Goal: Transaction & Acquisition: Purchase product/service

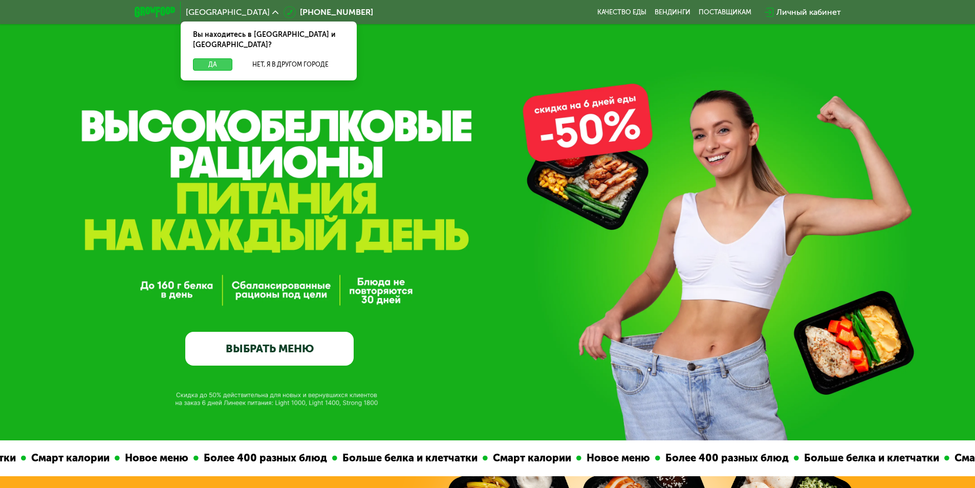
click at [204, 58] on button "Да" at bounding box center [212, 64] width 39 height 12
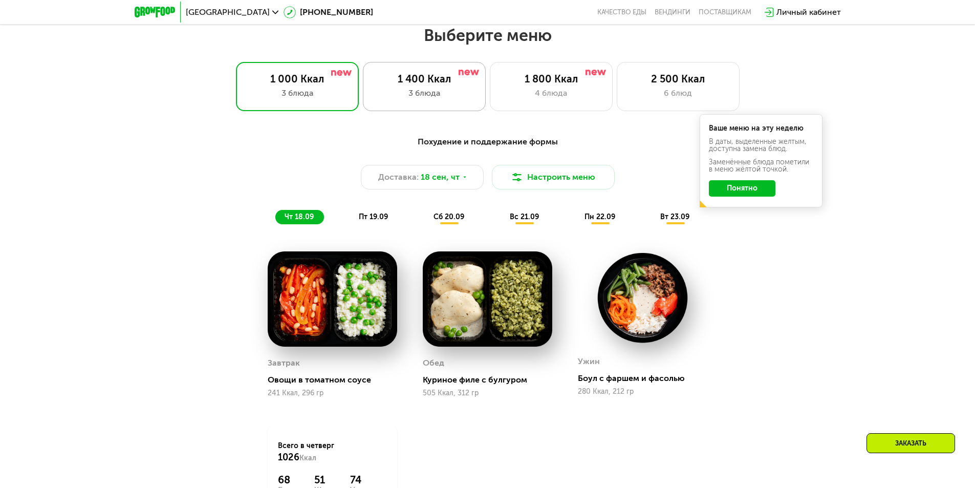
scroll to position [819, 0]
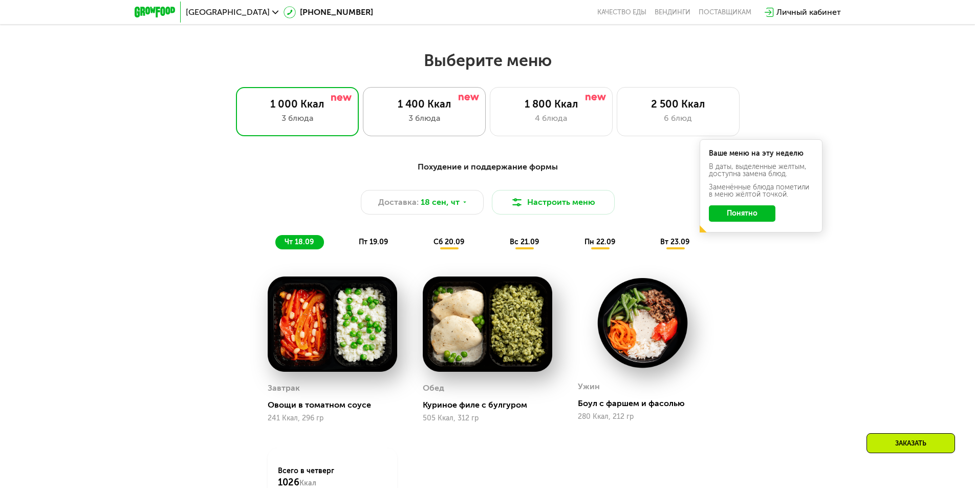
click at [438, 98] on div "1 400 Ккал 3 блюда" at bounding box center [424, 111] width 123 height 49
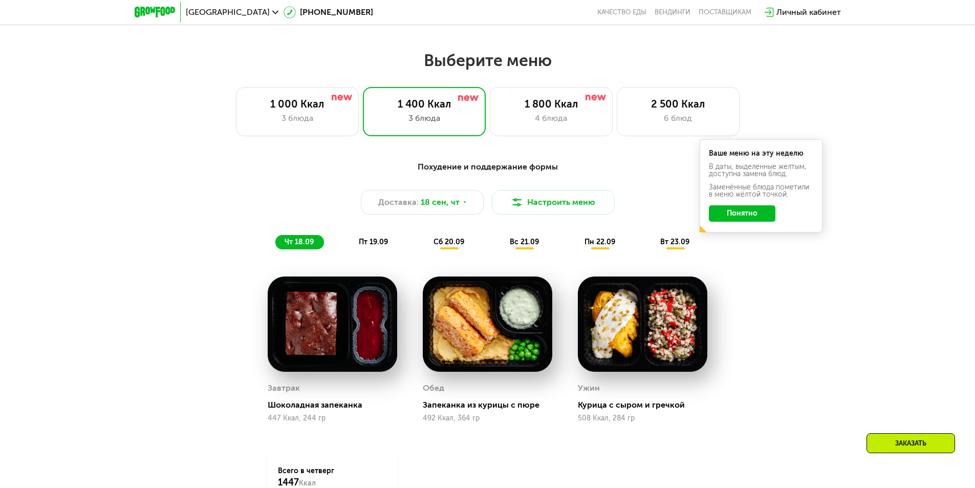
click at [363, 240] on span "пт 19.09" at bounding box center [373, 241] width 29 height 9
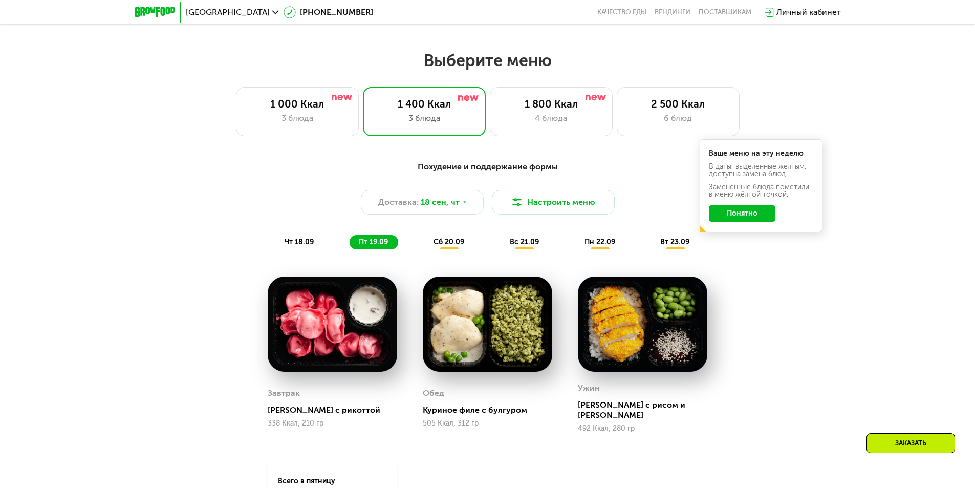
click at [434, 241] on span "сб 20.09" at bounding box center [448, 241] width 31 height 9
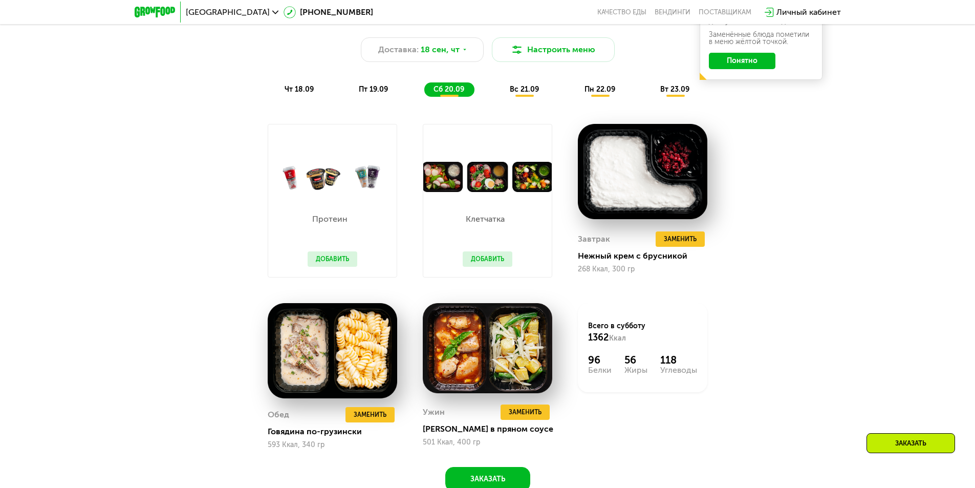
scroll to position [972, 0]
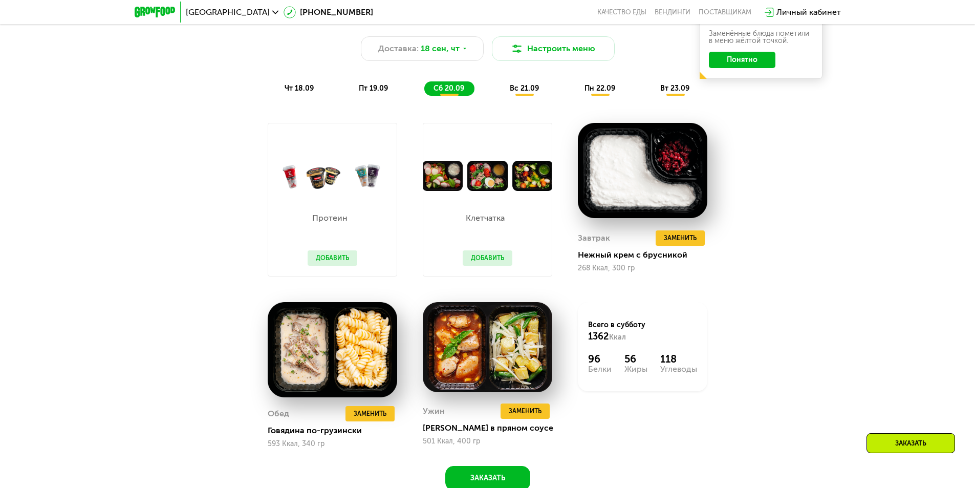
click at [483, 262] on button "Добавить" at bounding box center [487, 257] width 50 height 15
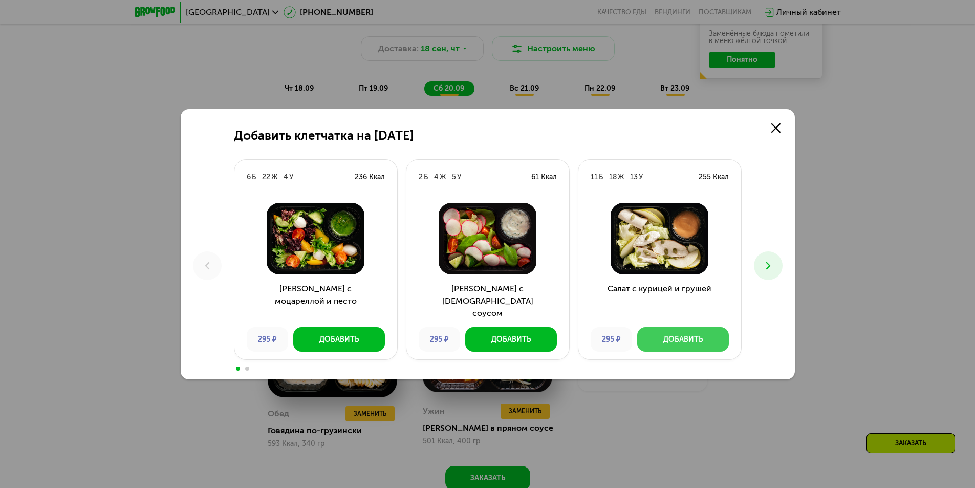
click at [694, 331] on button "Добавить" at bounding box center [683, 339] width 92 height 25
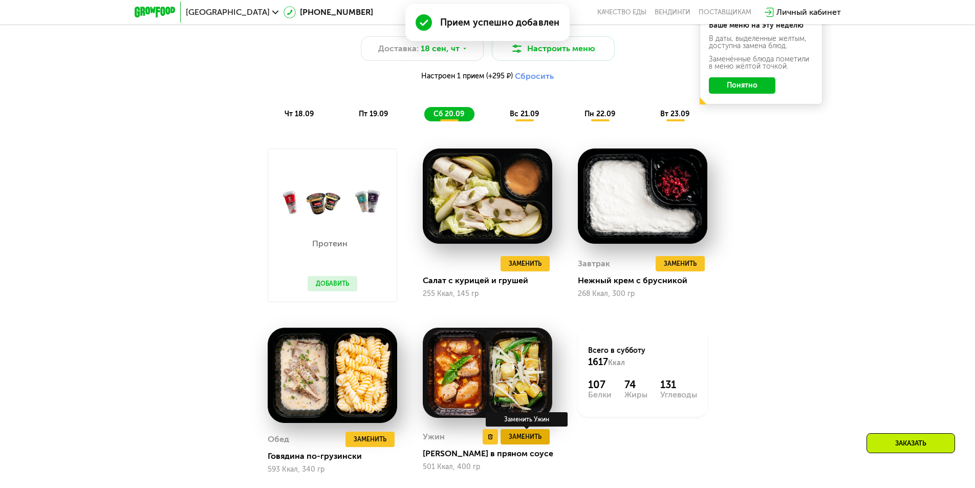
click at [525, 435] on span "Заменить" at bounding box center [525, 436] width 33 height 10
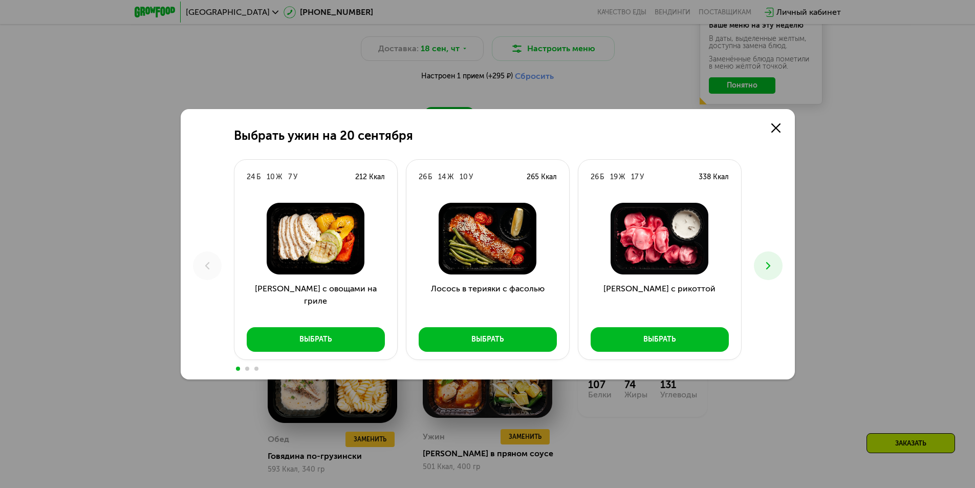
click at [768, 272] on button at bounding box center [768, 265] width 29 height 29
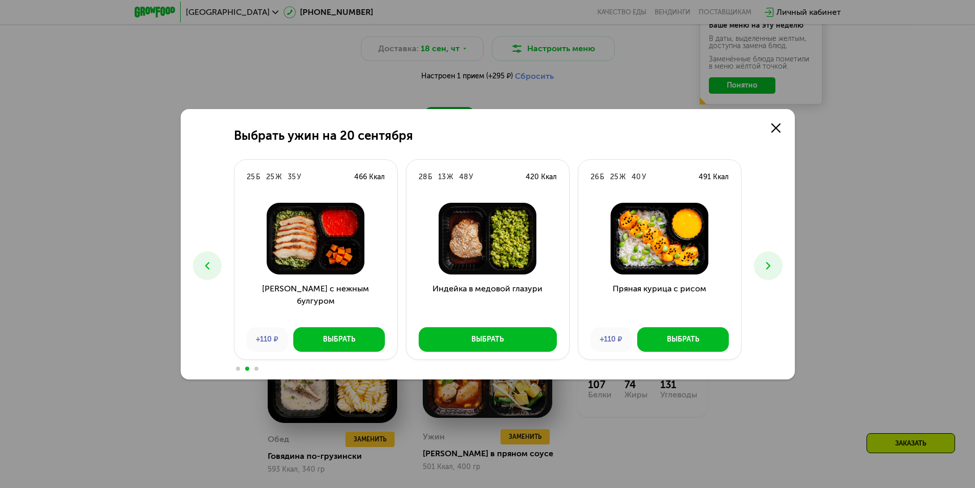
click at [768, 272] on button at bounding box center [768, 265] width 29 height 29
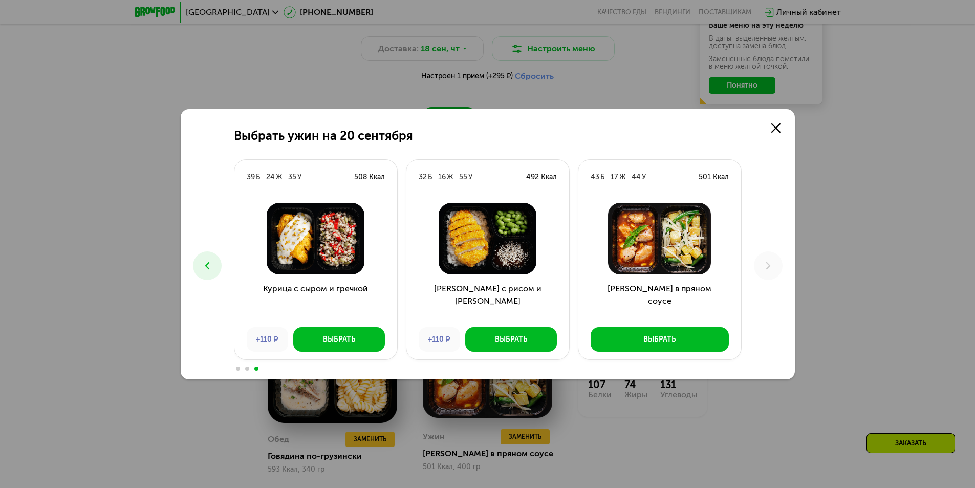
click at [208, 264] on icon at bounding box center [207, 265] width 12 height 12
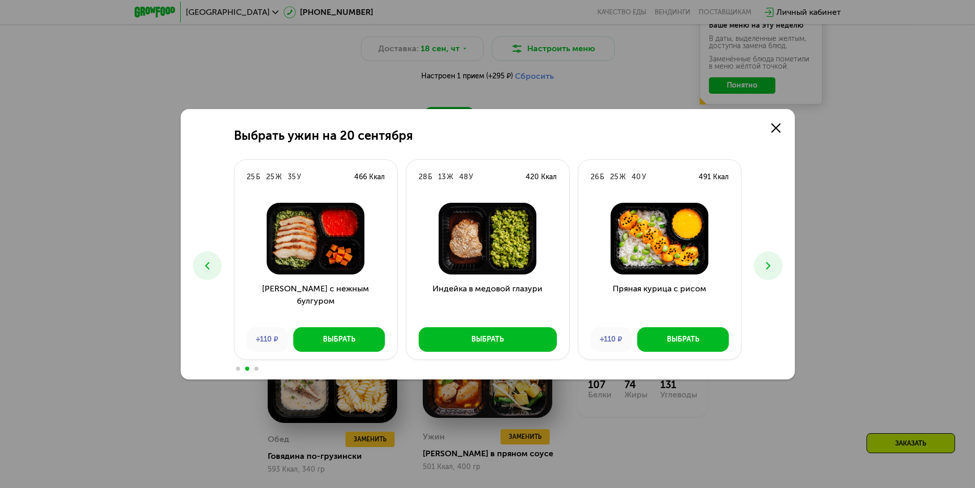
click at [208, 264] on icon at bounding box center [207, 265] width 12 height 12
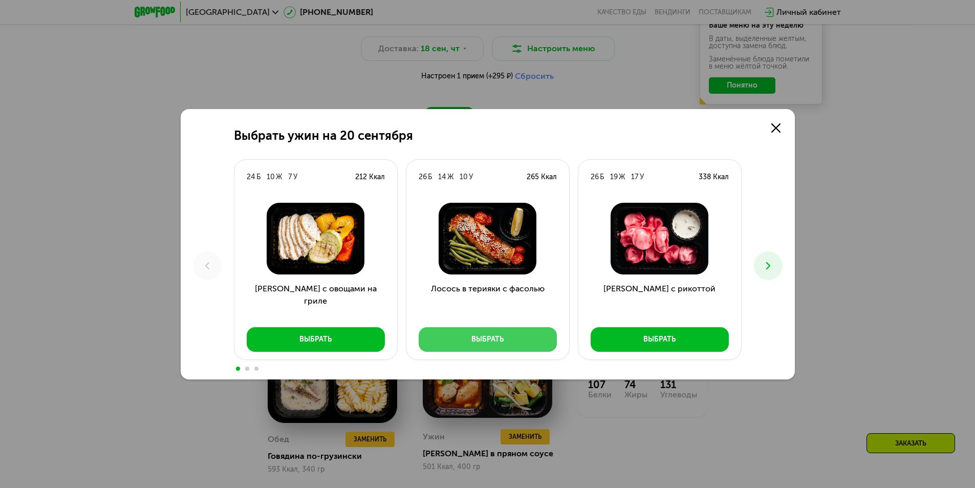
click at [515, 343] on button "Выбрать" at bounding box center [487, 339] width 138 height 25
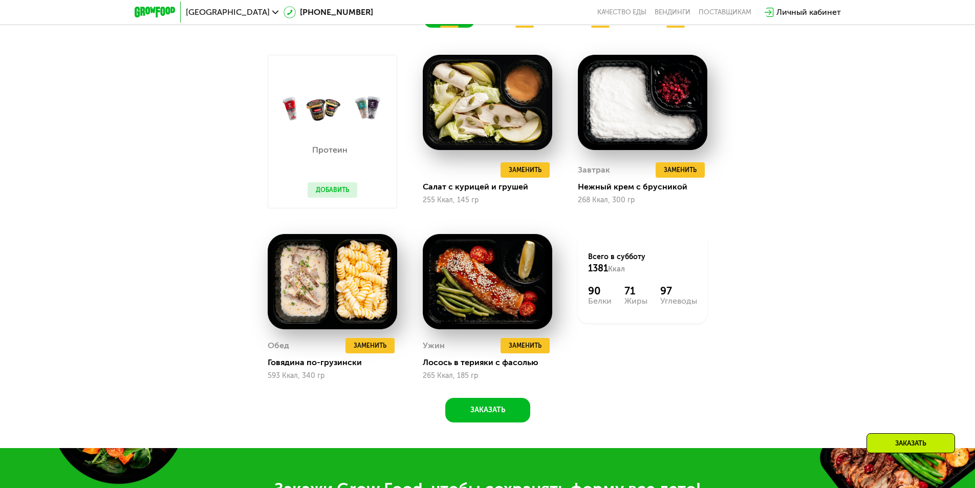
scroll to position [1074, 0]
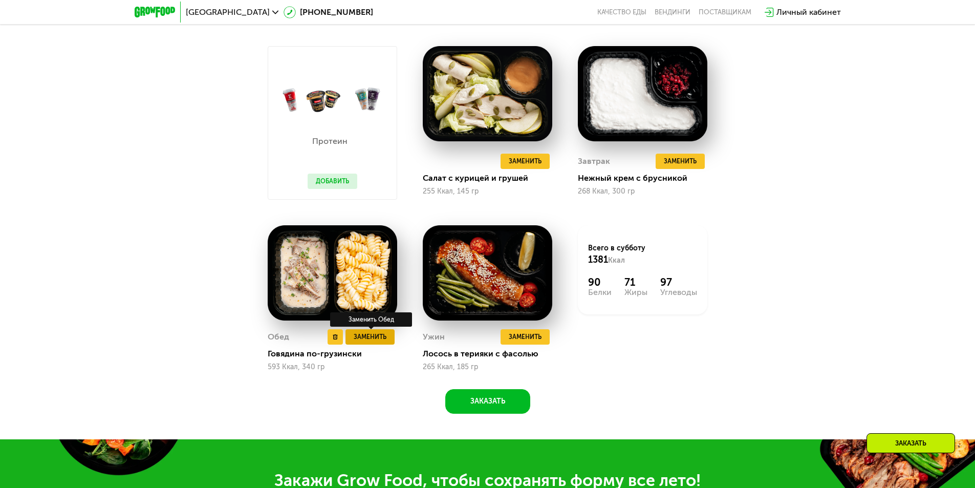
click at [368, 342] on span "Заменить" at bounding box center [369, 336] width 33 height 10
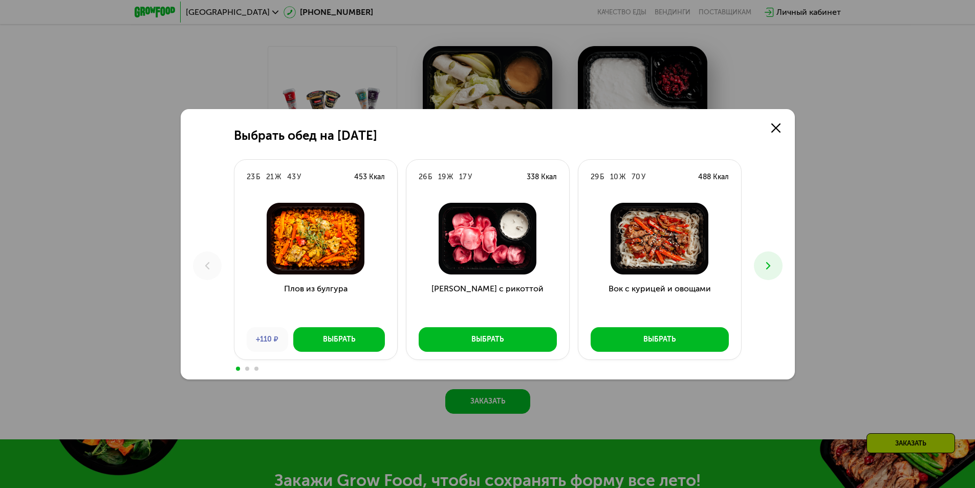
click at [768, 269] on icon at bounding box center [768, 265] width 12 height 12
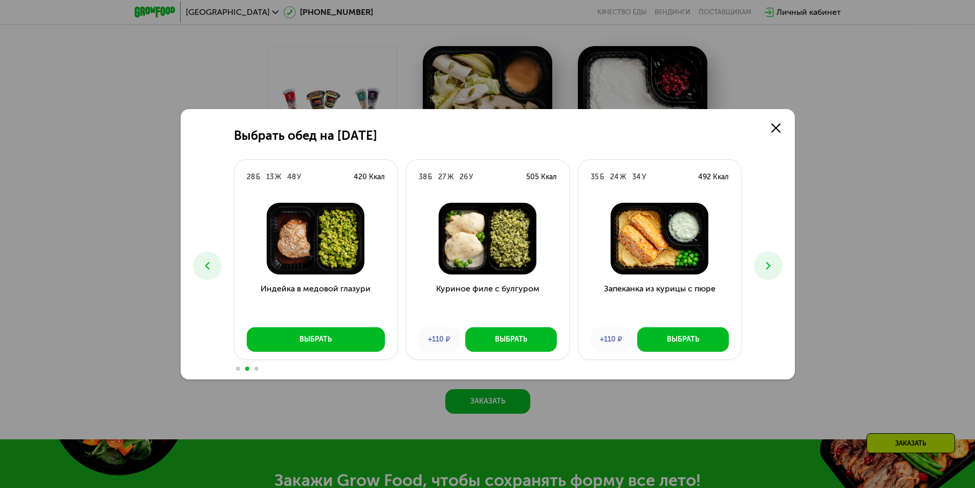
click at [768, 269] on icon at bounding box center [768, 265] width 12 height 12
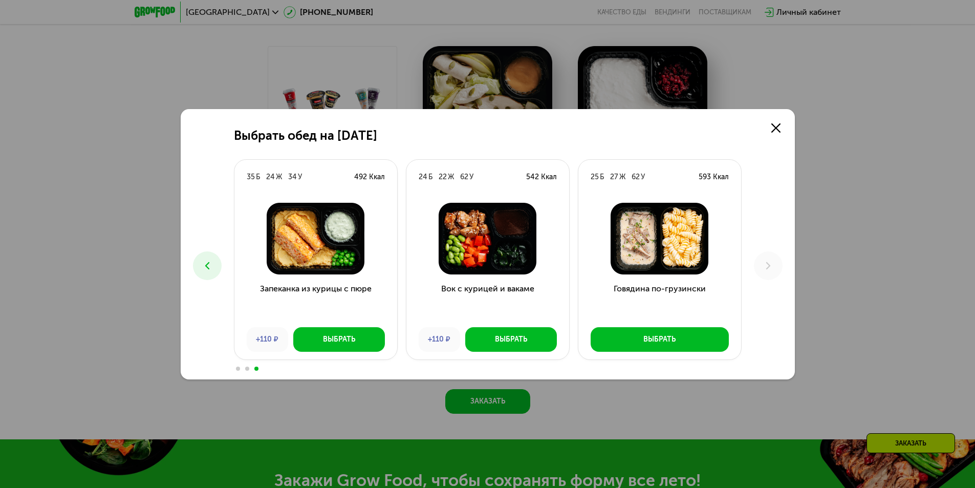
click at [204, 270] on icon at bounding box center [207, 265] width 12 height 12
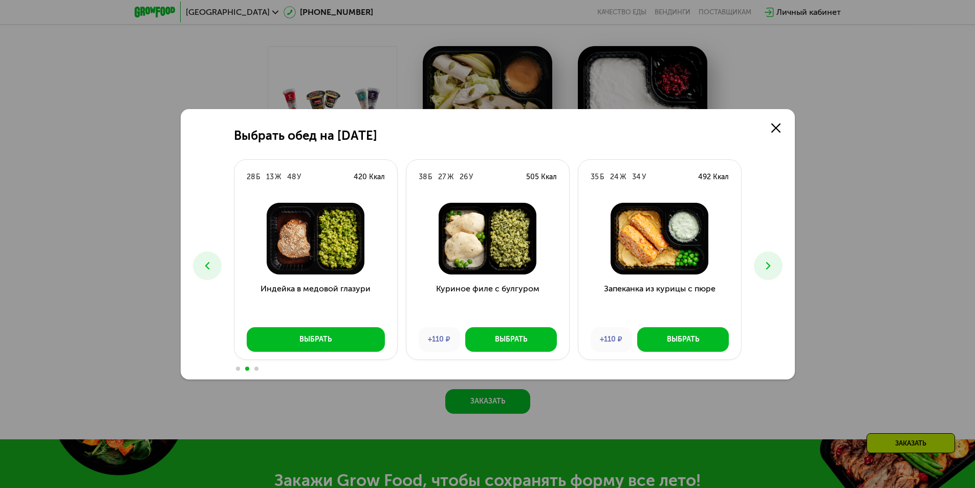
click at [204, 270] on icon at bounding box center [207, 265] width 12 height 12
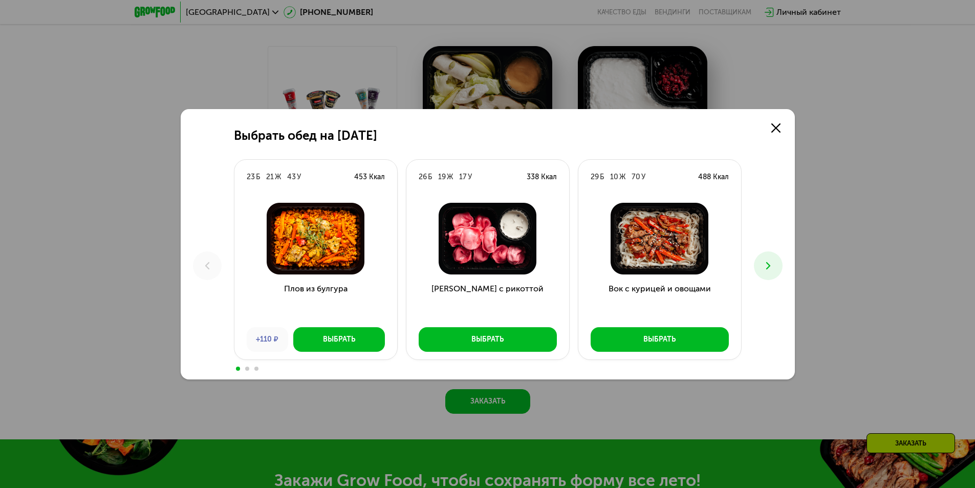
click at [762, 264] on icon at bounding box center [768, 265] width 12 height 12
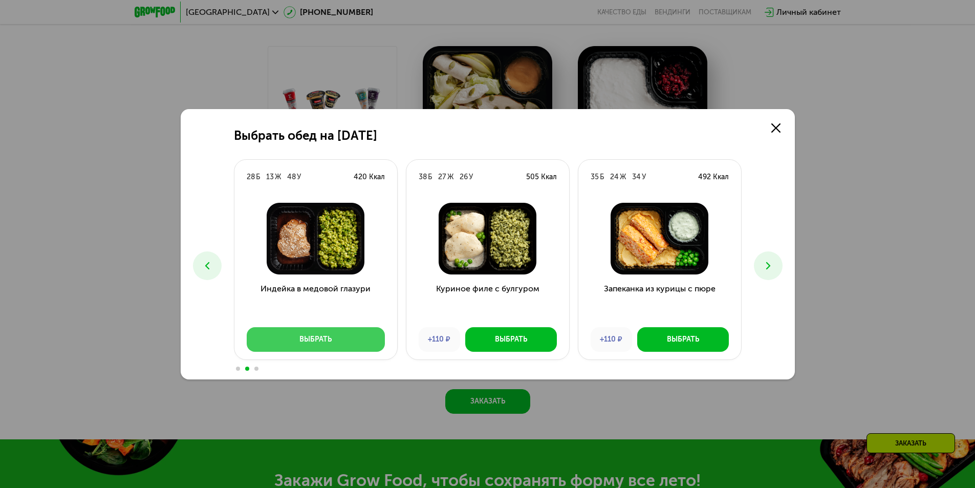
click at [302, 340] on div "Выбрать" at bounding box center [315, 339] width 32 height 10
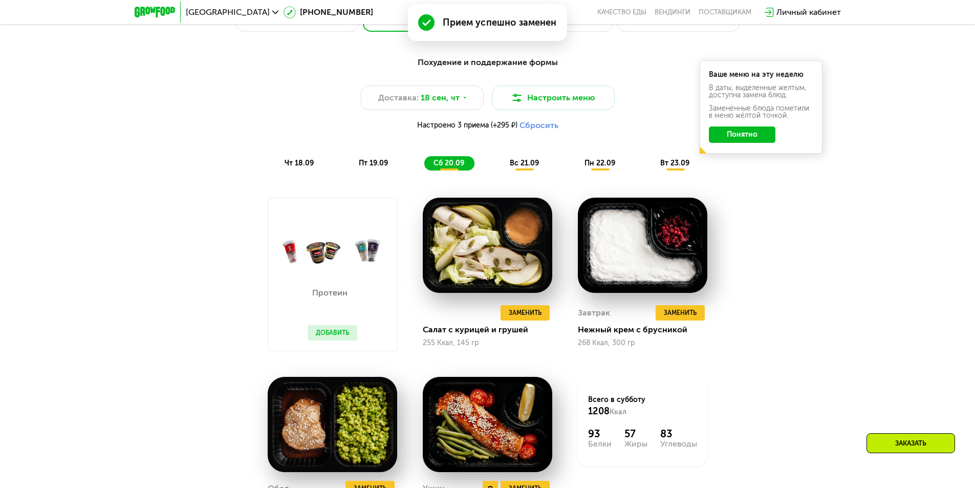
scroll to position [921, 0]
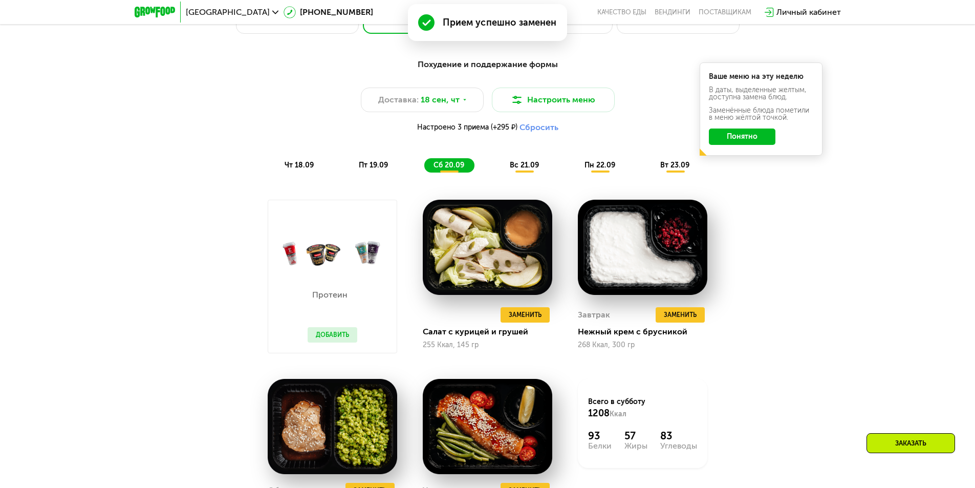
click at [522, 169] on span "вс 21.09" at bounding box center [524, 165] width 29 height 9
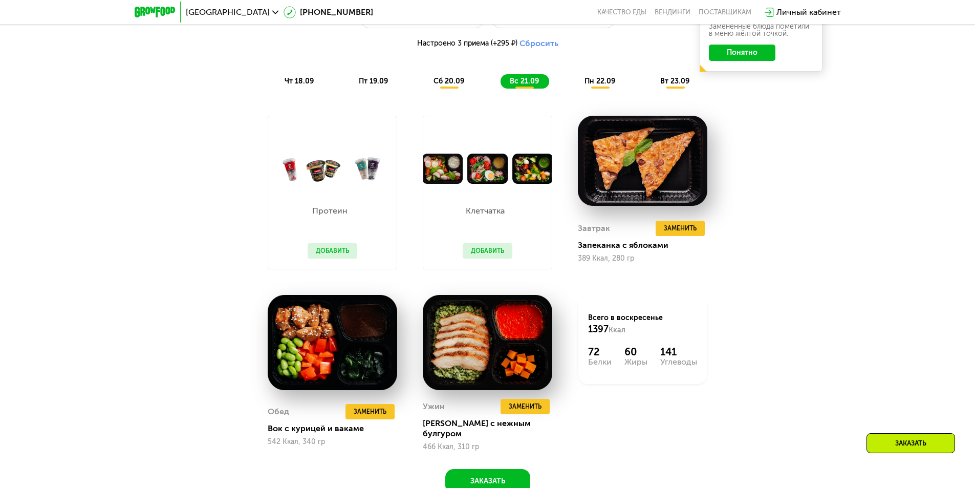
scroll to position [1023, 0]
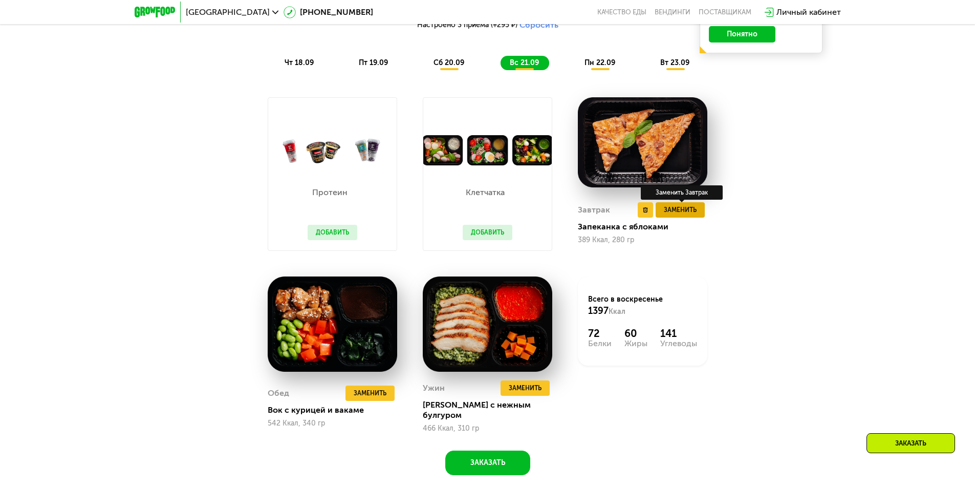
click at [679, 212] on span "Заменить" at bounding box center [680, 210] width 33 height 10
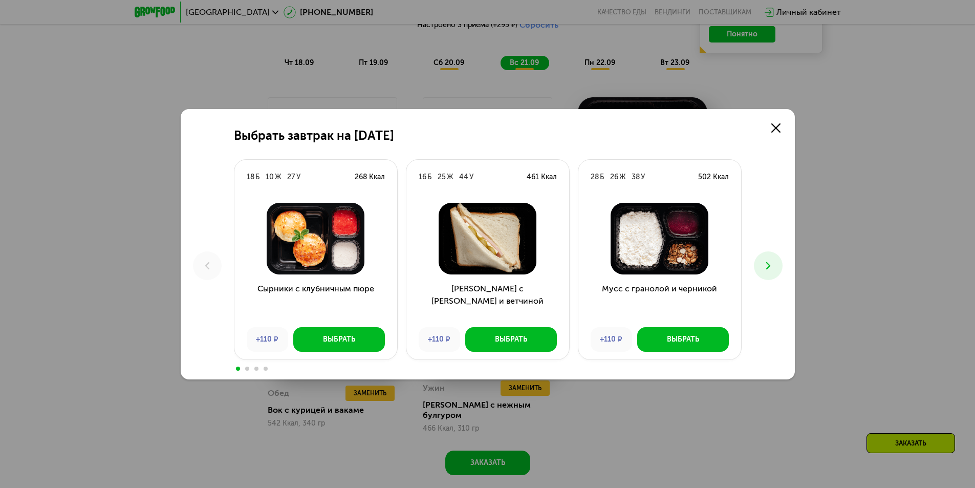
click at [777, 267] on button at bounding box center [768, 265] width 29 height 29
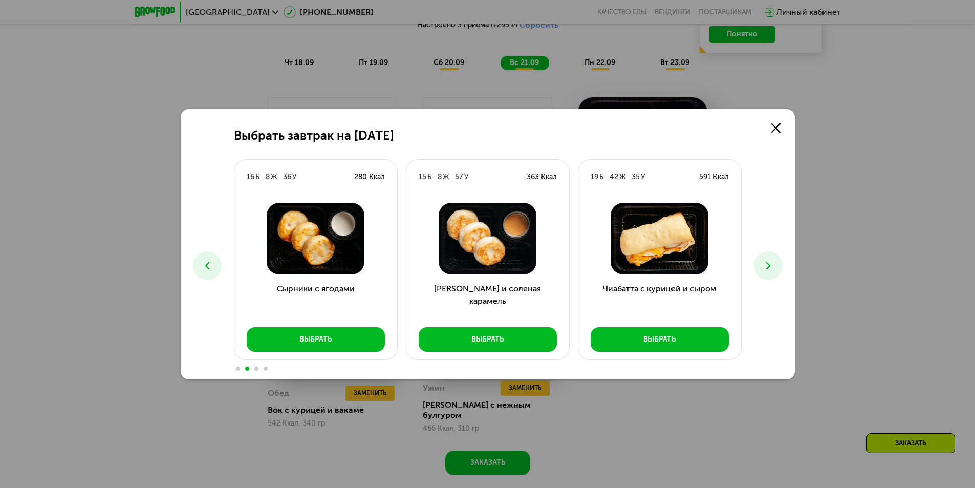
click at [777, 267] on button at bounding box center [768, 265] width 29 height 29
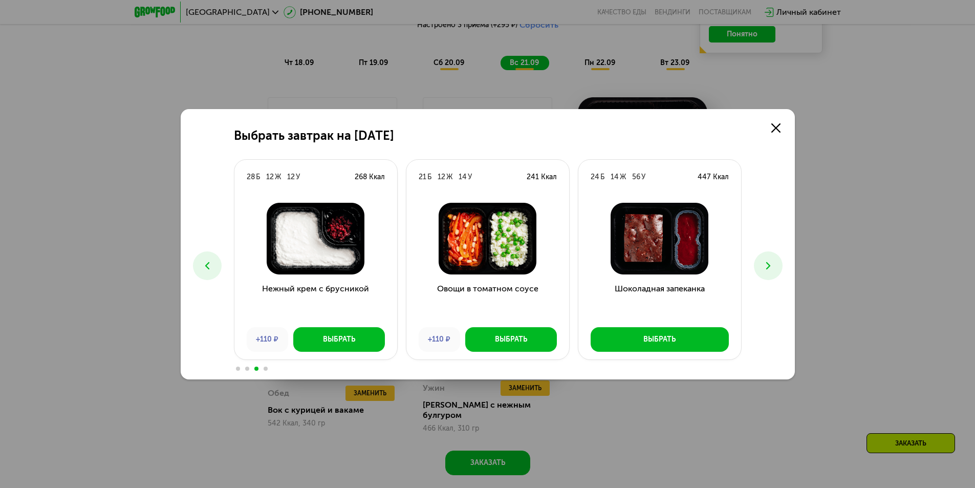
click at [777, 267] on button at bounding box center [768, 265] width 29 height 29
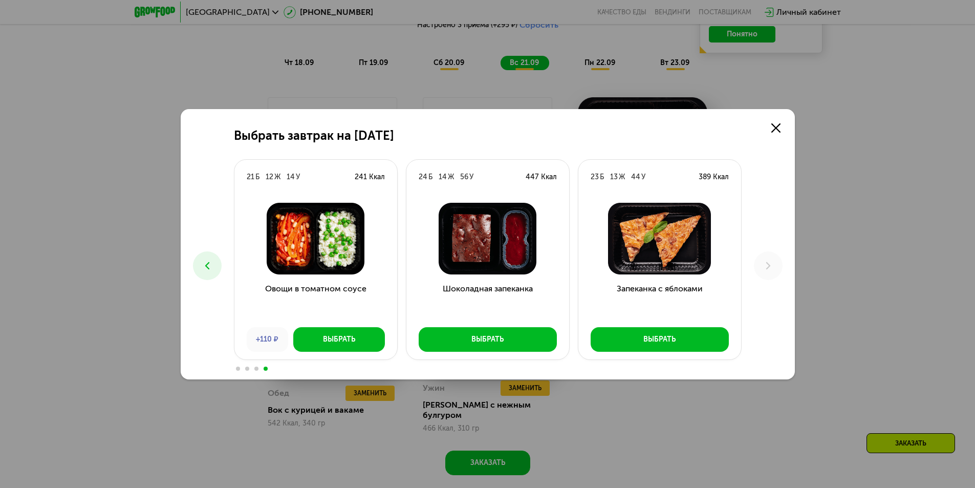
click at [212, 265] on icon at bounding box center [207, 265] width 12 height 12
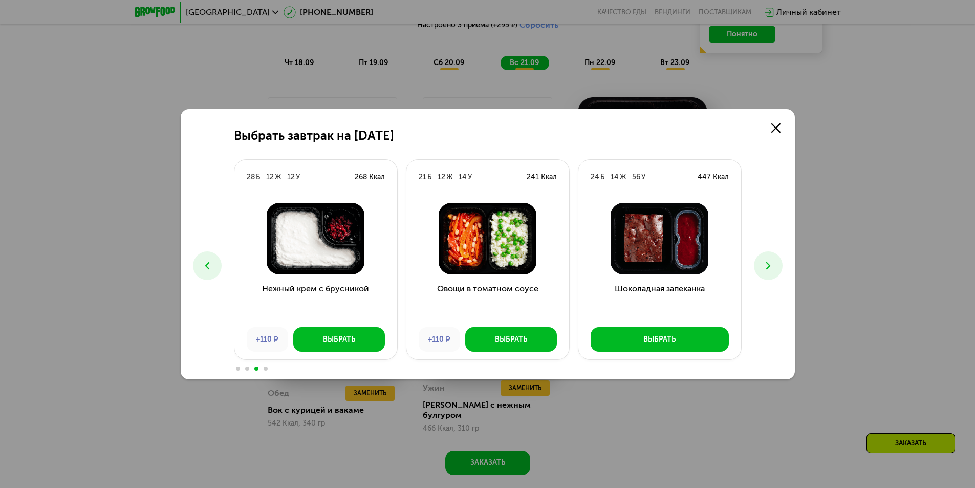
click at [212, 265] on icon at bounding box center [207, 265] width 12 height 12
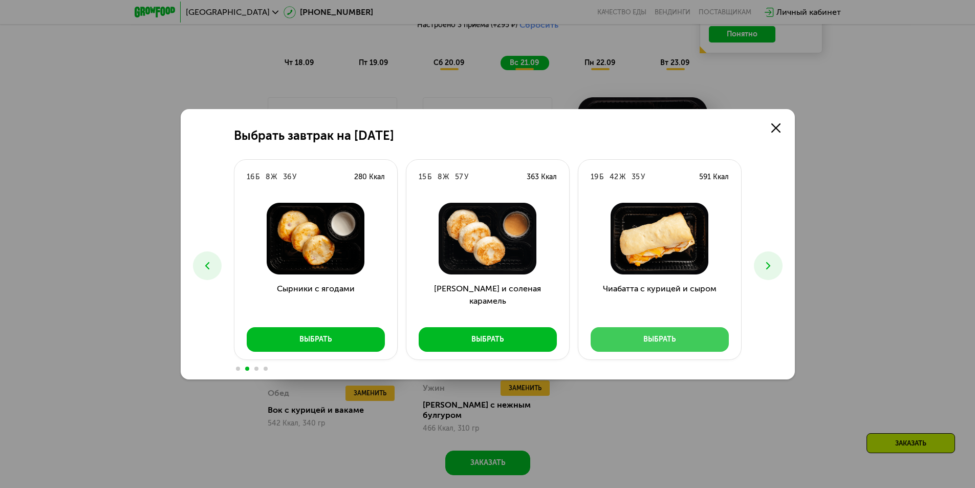
click at [679, 332] on button "Выбрать" at bounding box center [659, 339] width 138 height 25
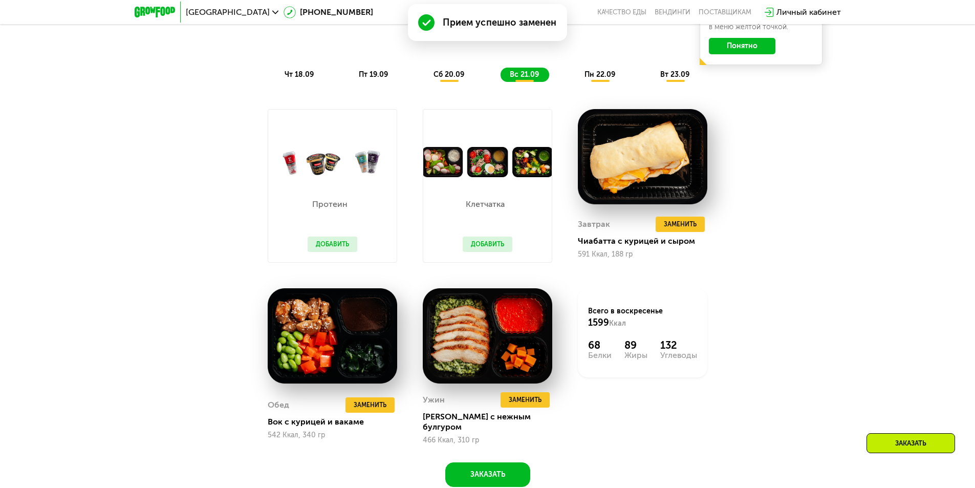
scroll to position [921, 0]
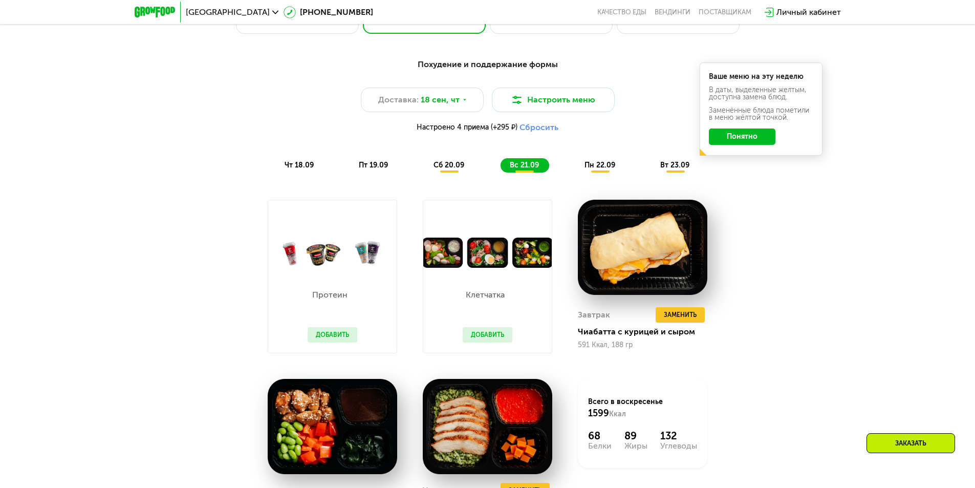
click at [606, 169] on span "пн 22.09" at bounding box center [599, 165] width 31 height 9
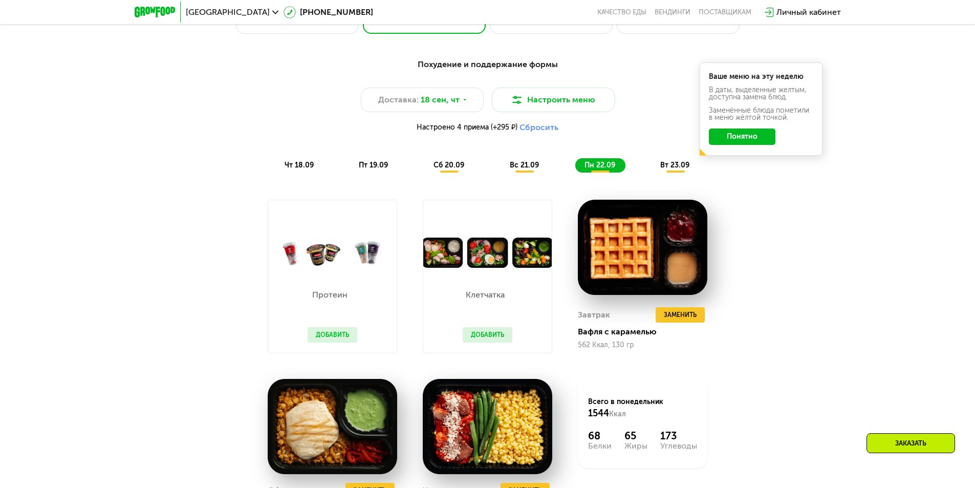
click at [659, 171] on div "вт 23.09" at bounding box center [675, 165] width 49 height 14
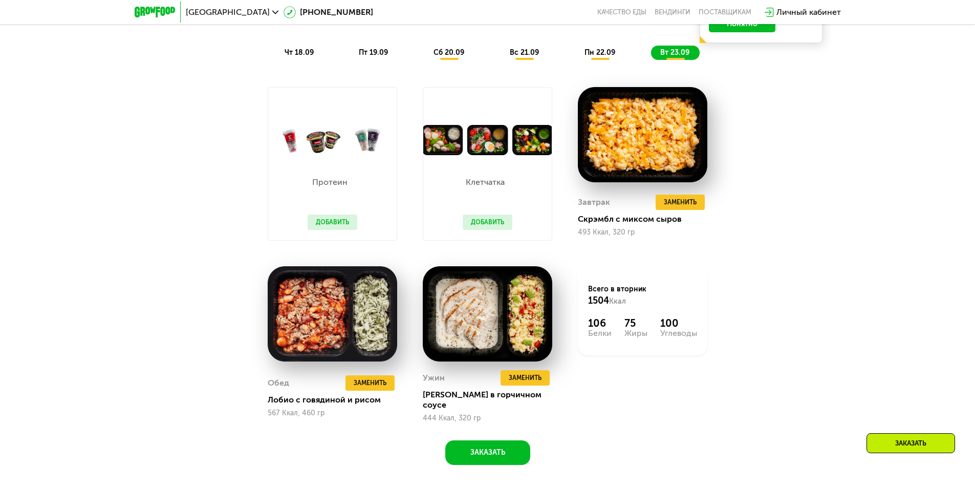
scroll to position [1023, 0]
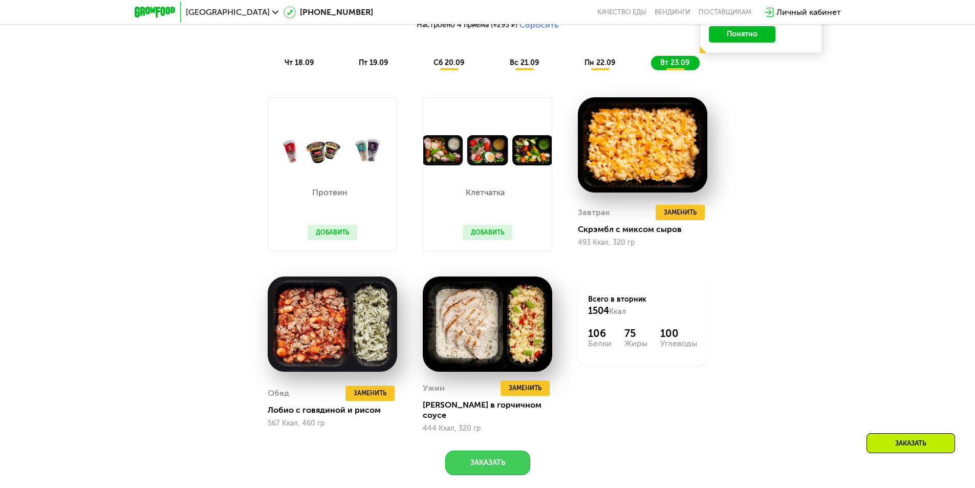
click at [501, 450] on button "Заказать" at bounding box center [487, 462] width 85 height 25
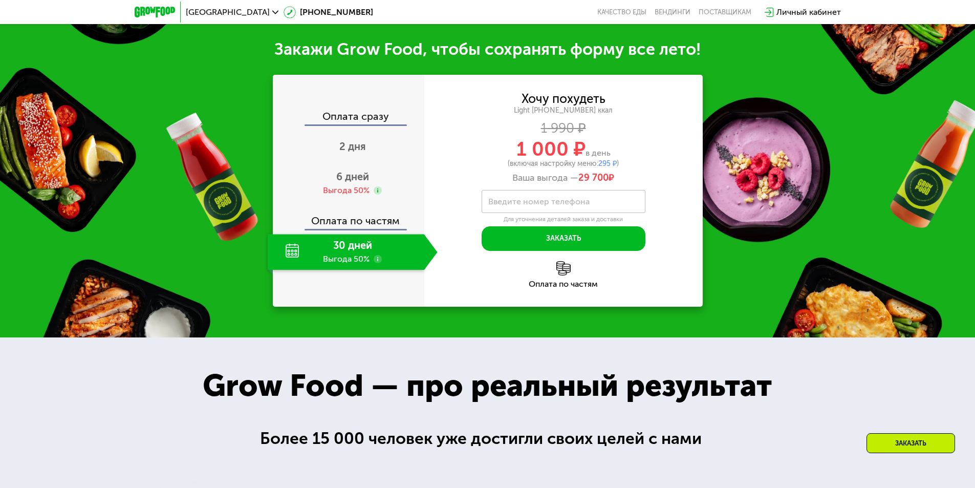
scroll to position [1517, 0]
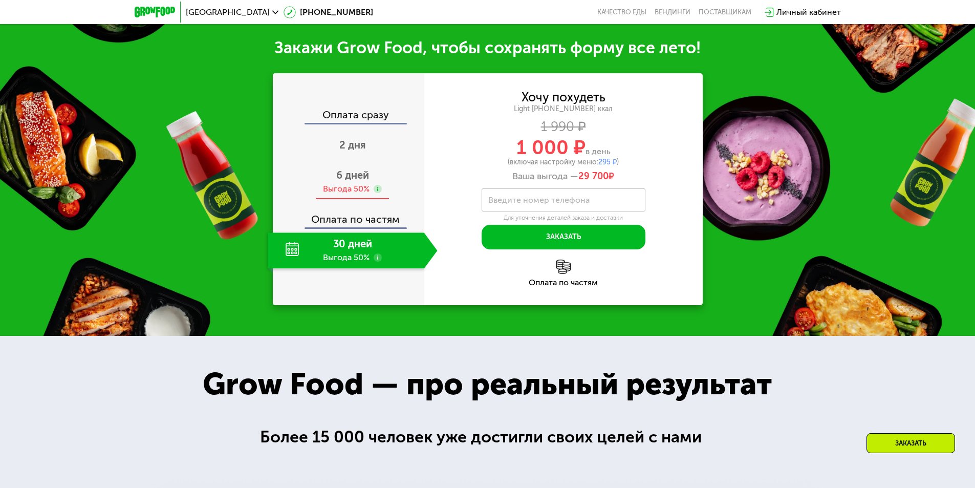
click at [376, 185] on use at bounding box center [377, 189] width 8 height 8
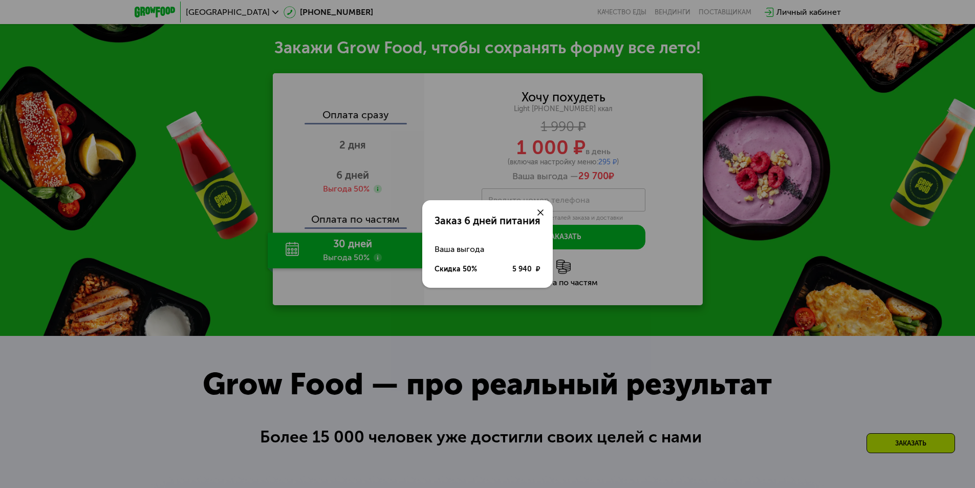
click at [539, 211] on icon at bounding box center [540, 212] width 6 height 6
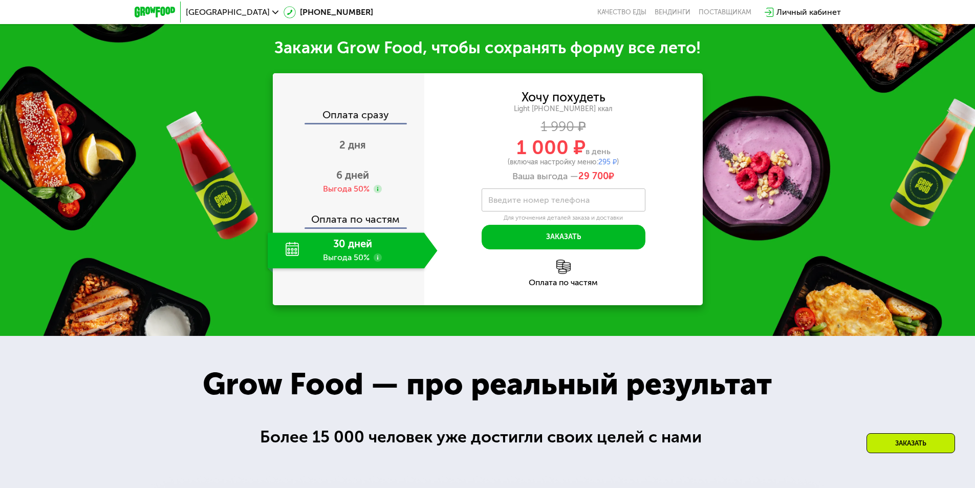
click at [377, 253] on use at bounding box center [377, 257] width 8 height 8
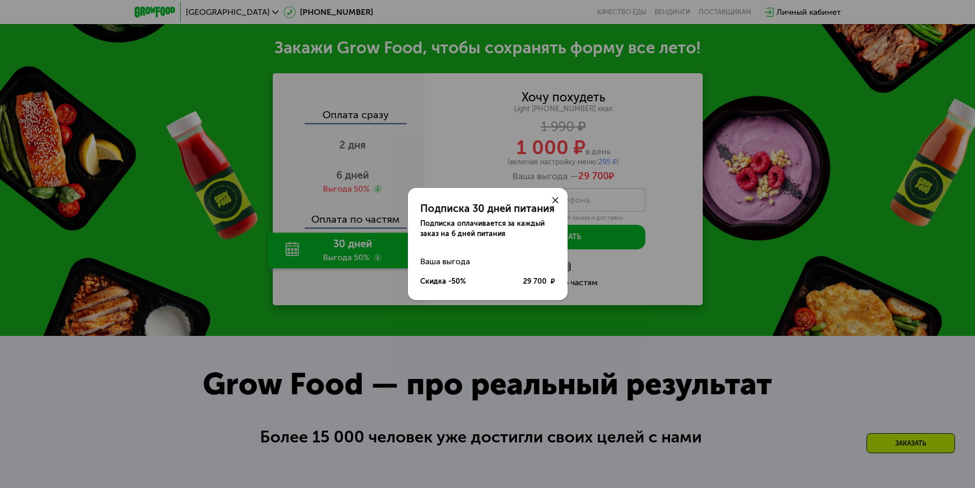
click at [555, 200] on use at bounding box center [555, 200] width 6 height 6
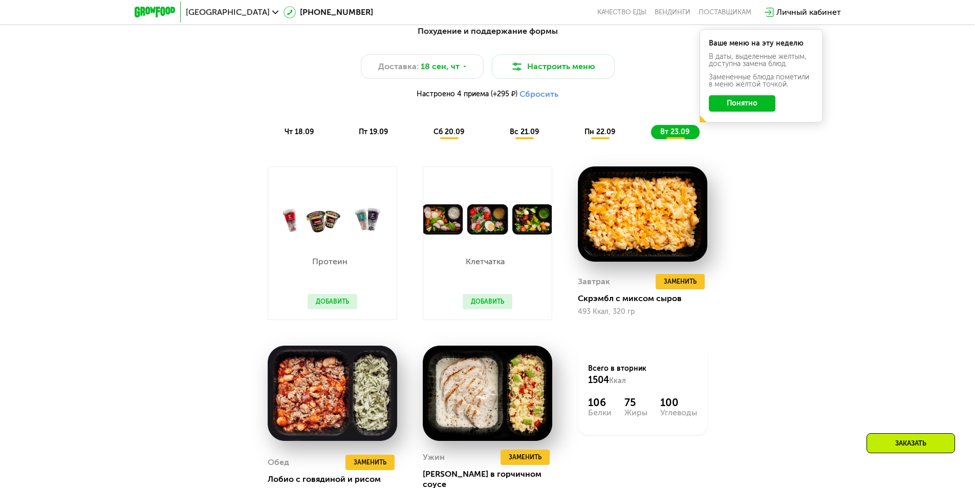
scroll to position [801, 0]
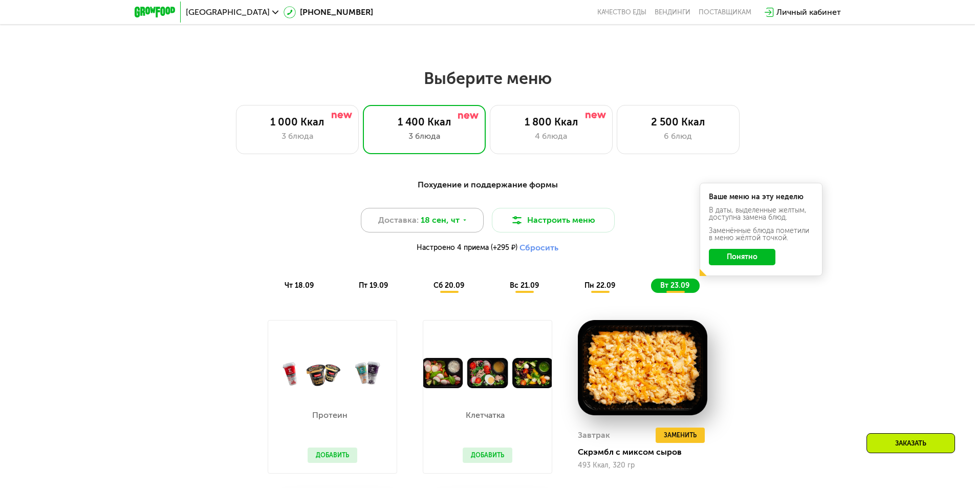
click at [461, 220] on icon at bounding box center [464, 220] width 6 height 6
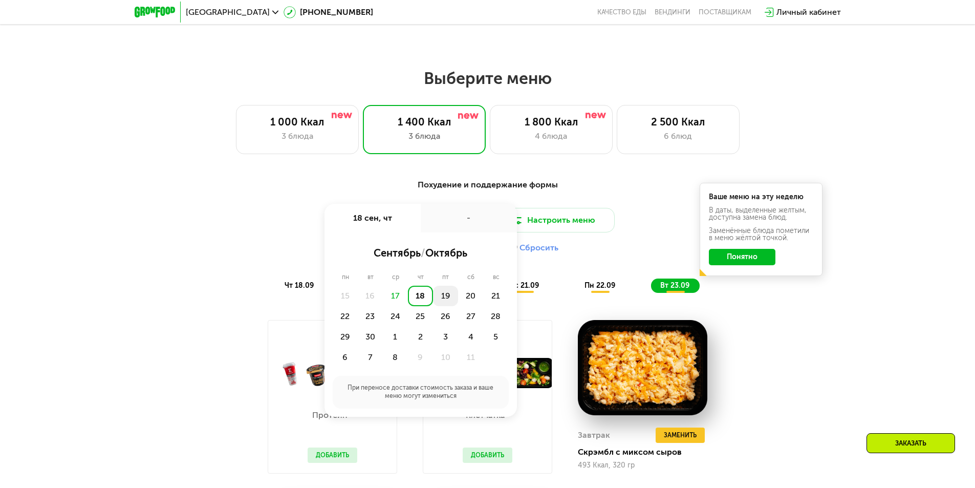
click at [450, 298] on div "19" at bounding box center [445, 295] width 25 height 20
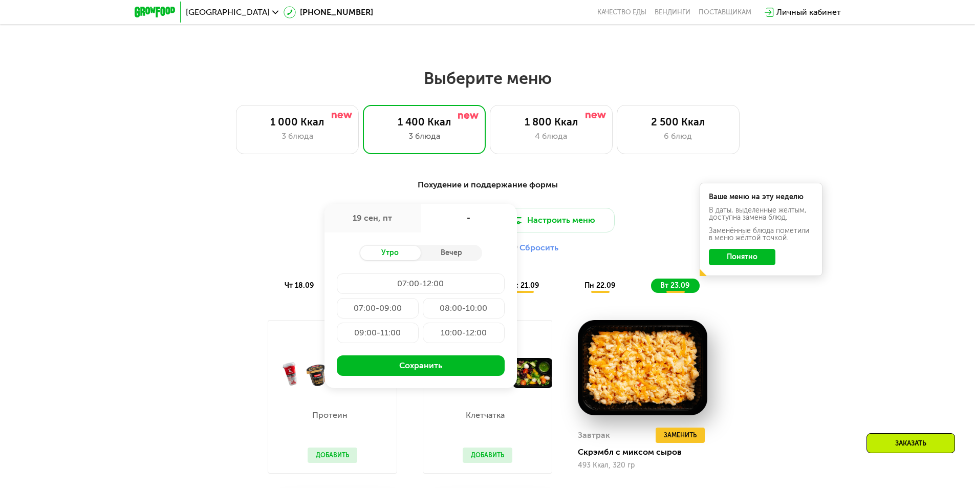
drag, startPoint x: 602, startPoint y: 187, endPoint x: 543, endPoint y: 207, distance: 61.8
click at [602, 189] on div "Похудение и поддержание формы" at bounding box center [488, 185] width 606 height 13
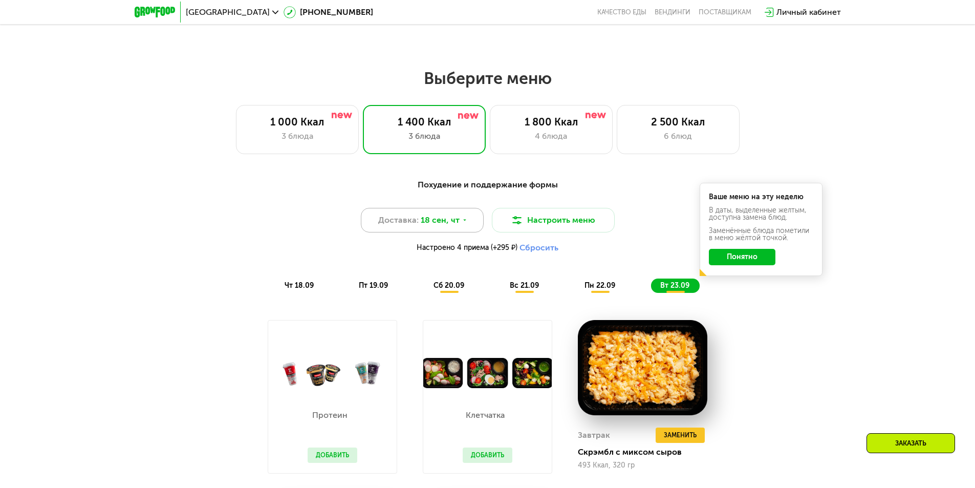
click at [432, 217] on span "18 сен, чт" at bounding box center [440, 220] width 39 height 12
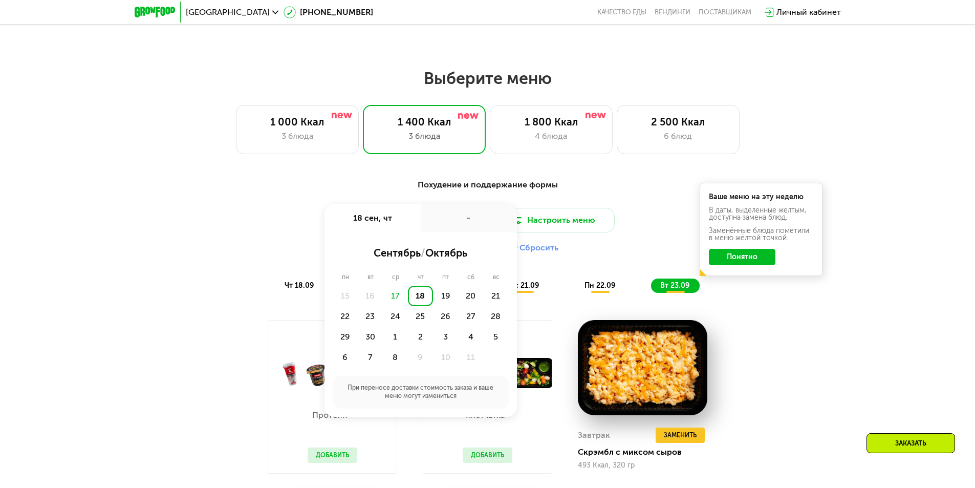
click at [423, 297] on div "18" at bounding box center [420, 295] width 25 height 20
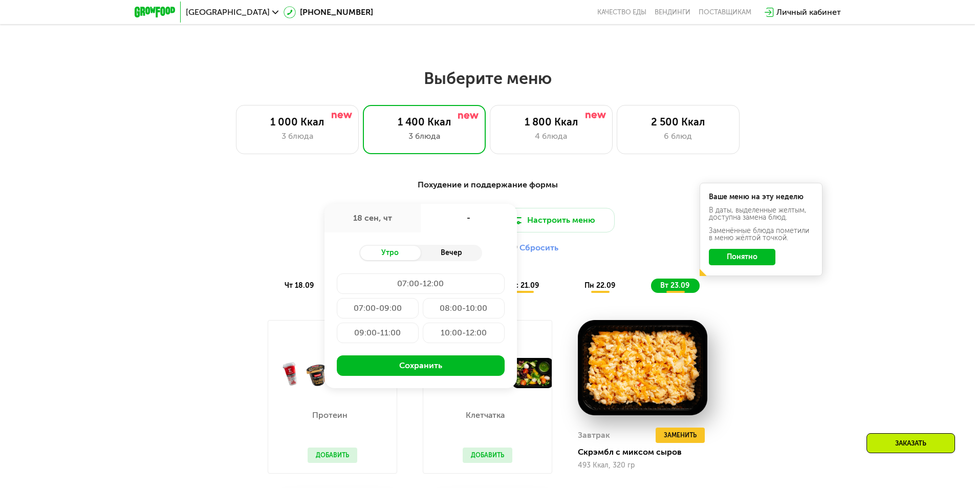
click at [442, 255] on div "Вечер" at bounding box center [451, 253] width 61 height 14
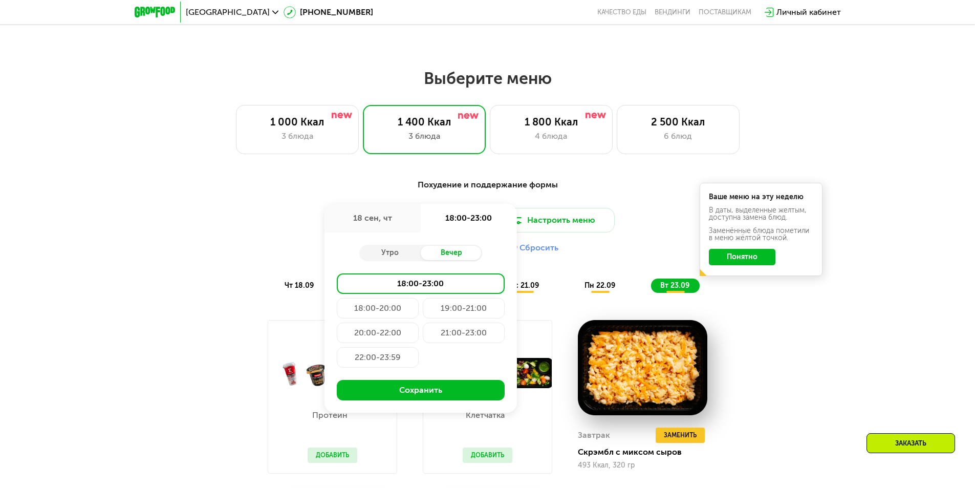
click at [393, 365] on div "22:00-23:59" at bounding box center [378, 357] width 82 height 20
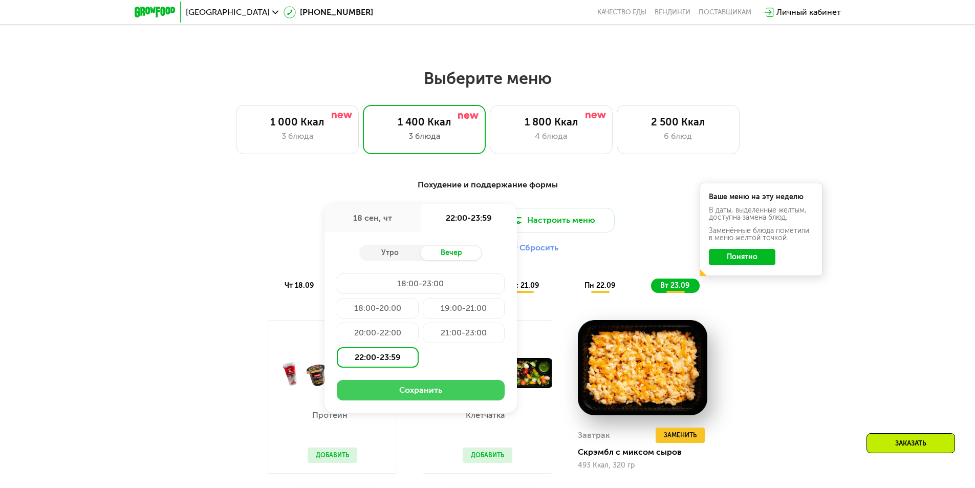
click at [449, 388] on button "Сохранить" at bounding box center [421, 390] width 168 height 20
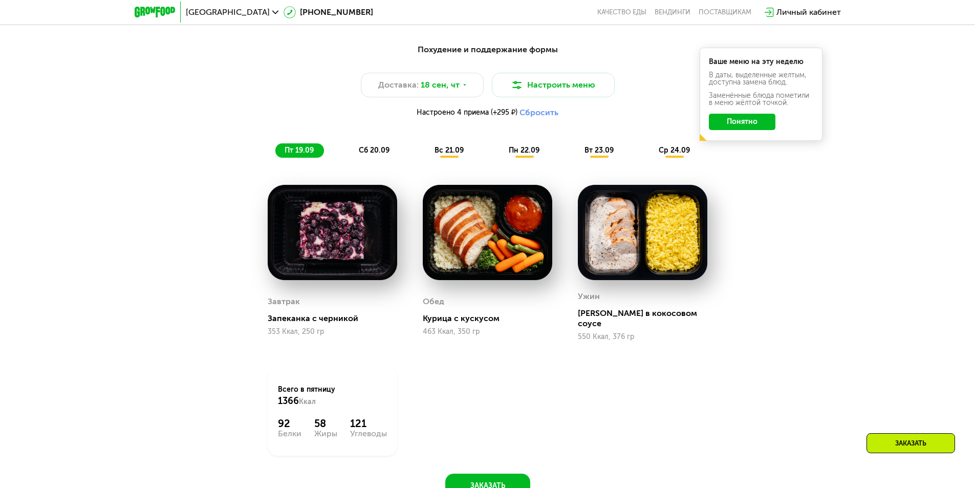
scroll to position [954, 0]
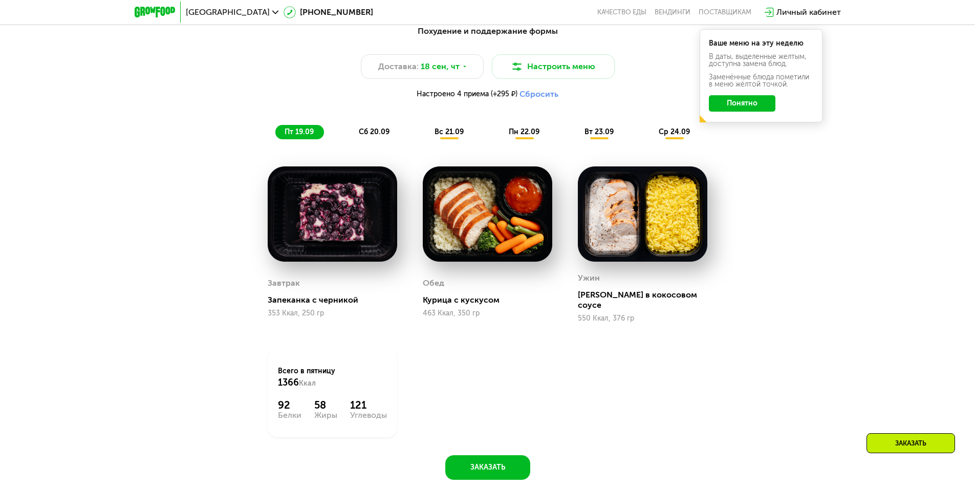
click at [388, 139] on div "сб 20.09" at bounding box center [374, 132] width 50 height 14
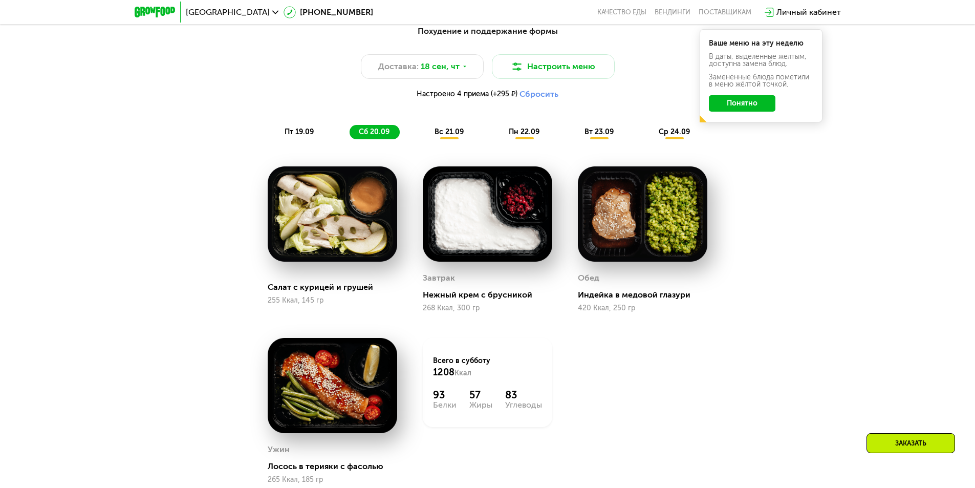
click at [447, 135] on span "вс 21.09" at bounding box center [448, 131] width 29 height 9
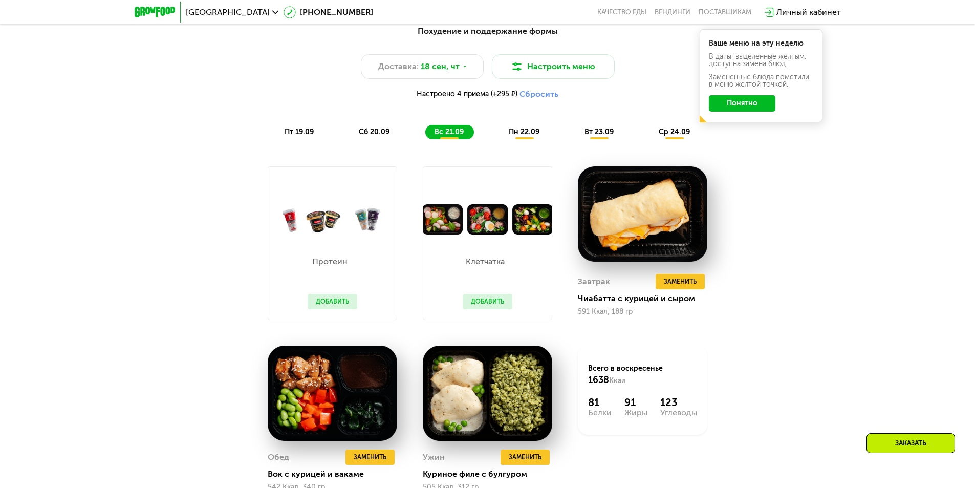
click at [518, 135] on span "пн 22.09" at bounding box center [524, 131] width 31 height 9
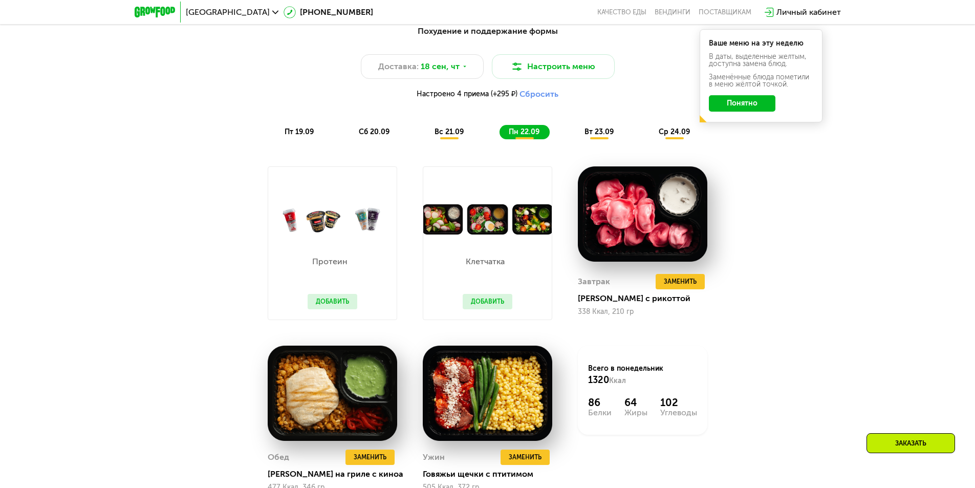
click at [582, 133] on div "вт 23.09" at bounding box center [599, 132] width 49 height 14
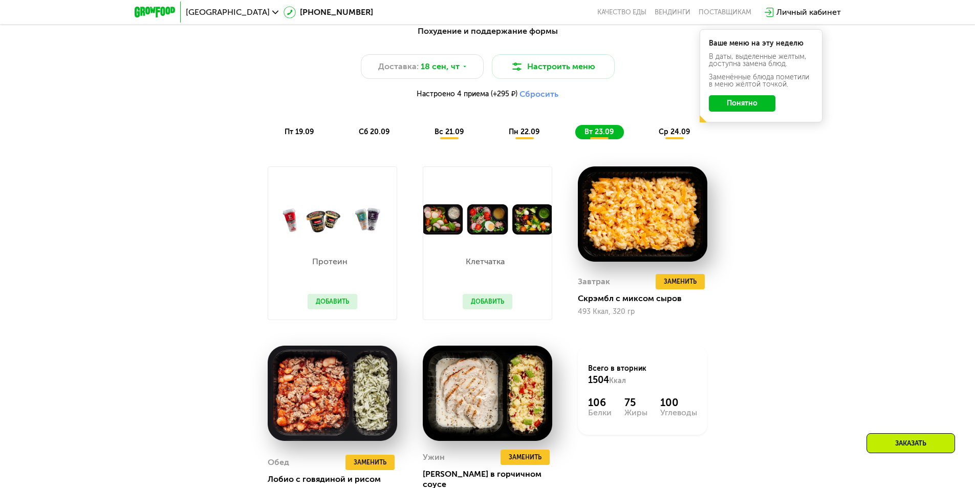
click at [693, 136] on div "ср 24.09" at bounding box center [674, 132] width 51 height 14
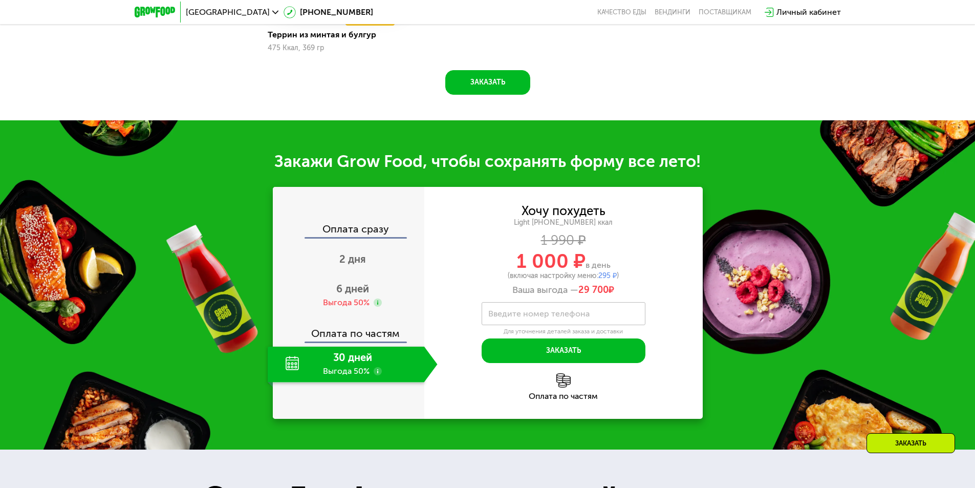
scroll to position [1385, 0]
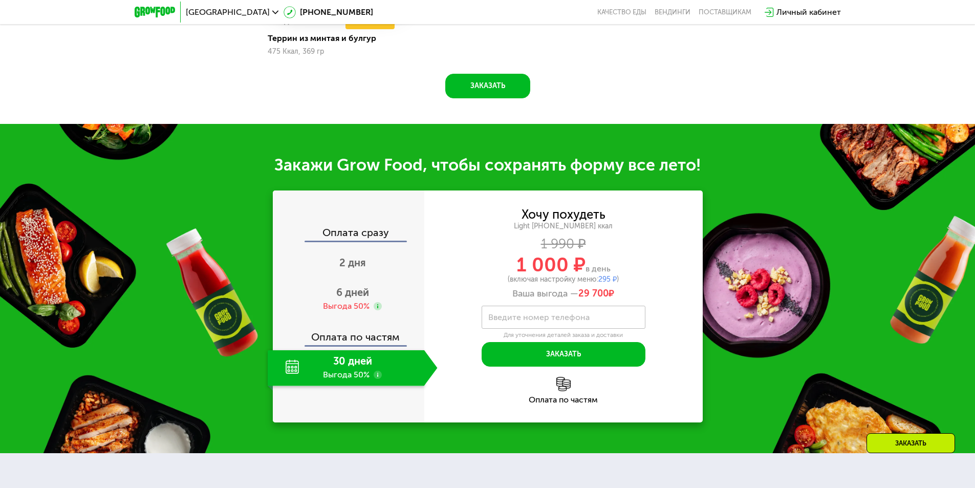
click at [780, 18] on div "Личный кабинет" at bounding box center [808, 12] width 64 height 12
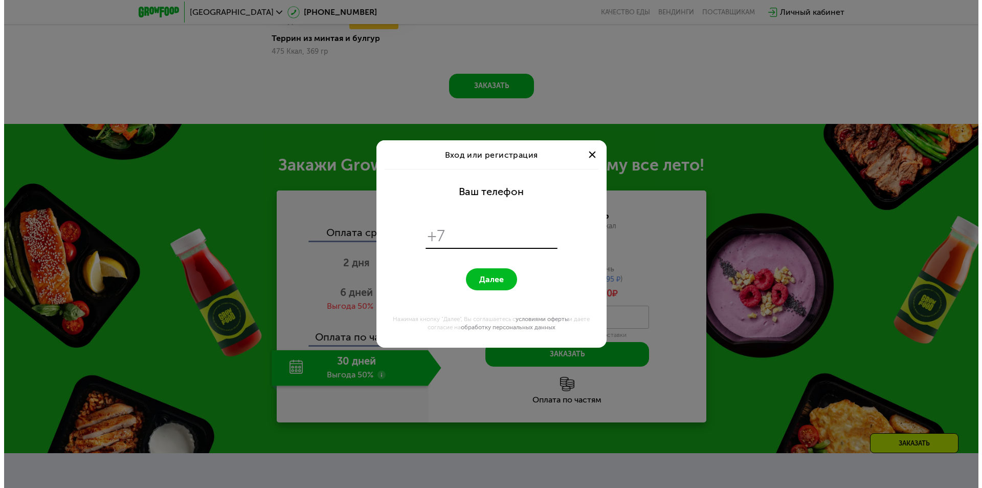
scroll to position [0, 0]
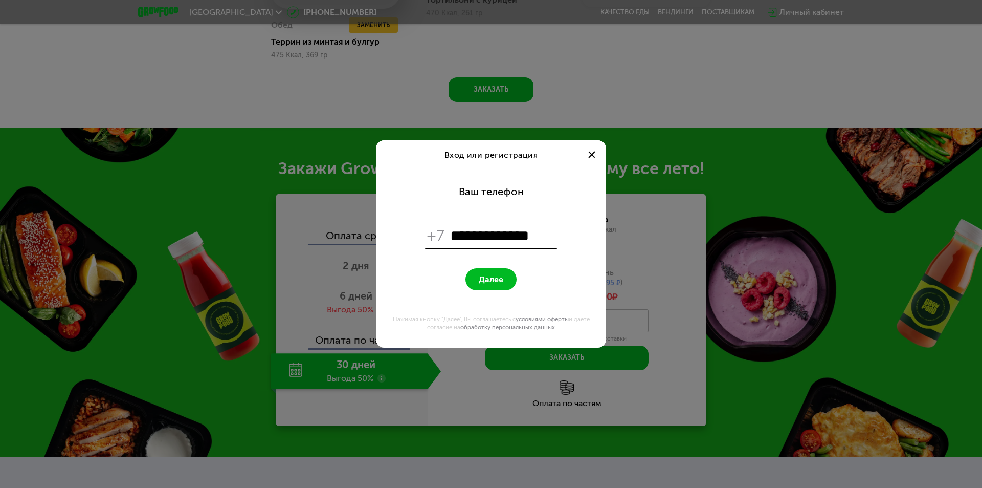
type input "**********"
click at [495, 282] on span "Далее" at bounding box center [491, 279] width 25 height 10
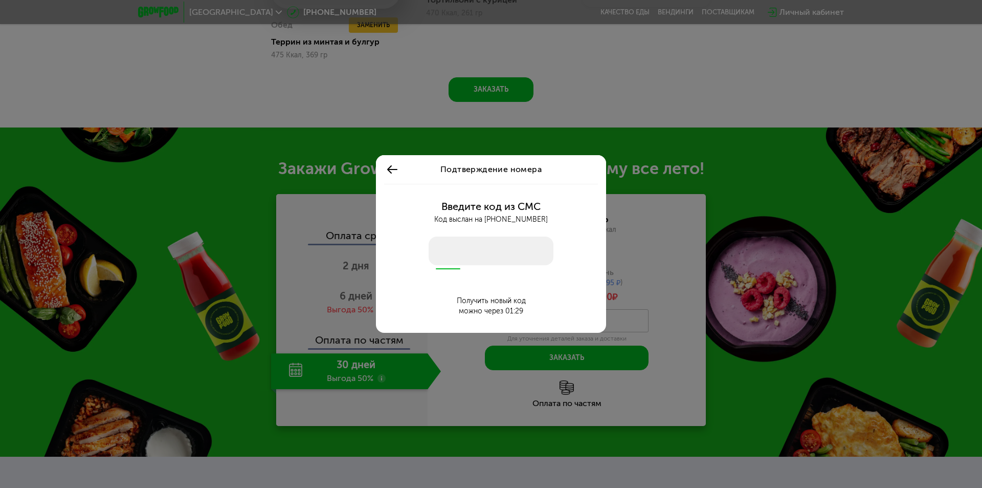
click at [474, 254] on input "number" at bounding box center [491, 250] width 125 height 29
type input "****"
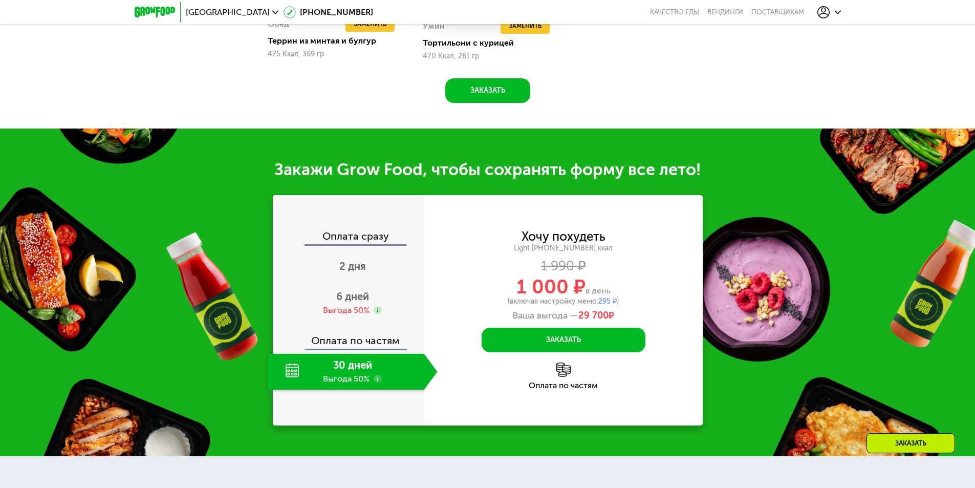
scroll to position [1395, 0]
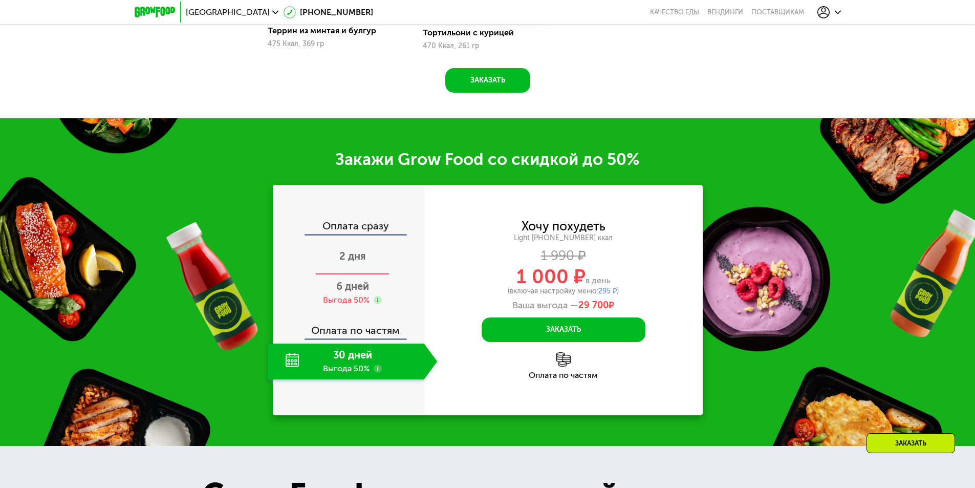
click at [350, 262] on span "2 дня" at bounding box center [352, 256] width 27 height 12
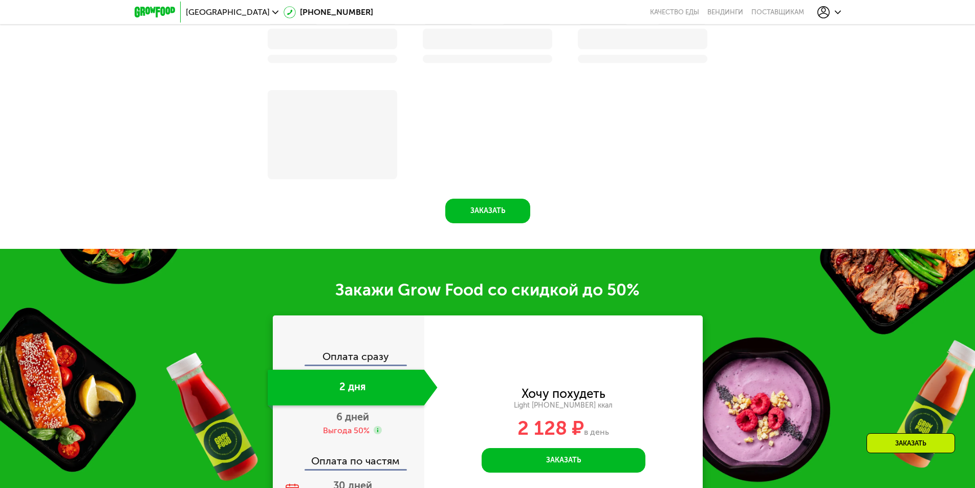
scroll to position [1526, 0]
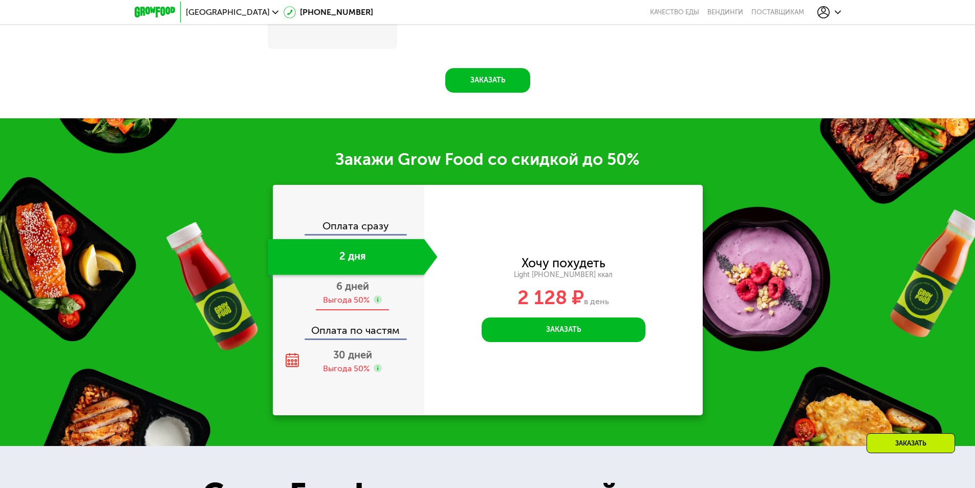
click at [359, 292] on span "6 дней" at bounding box center [352, 286] width 33 height 12
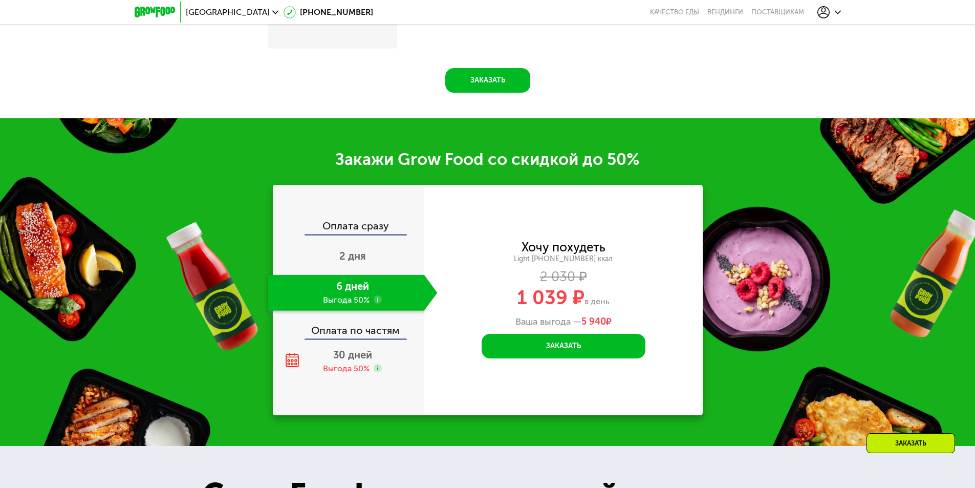
scroll to position [1331, 0]
